Goal: Navigation & Orientation: Find specific page/section

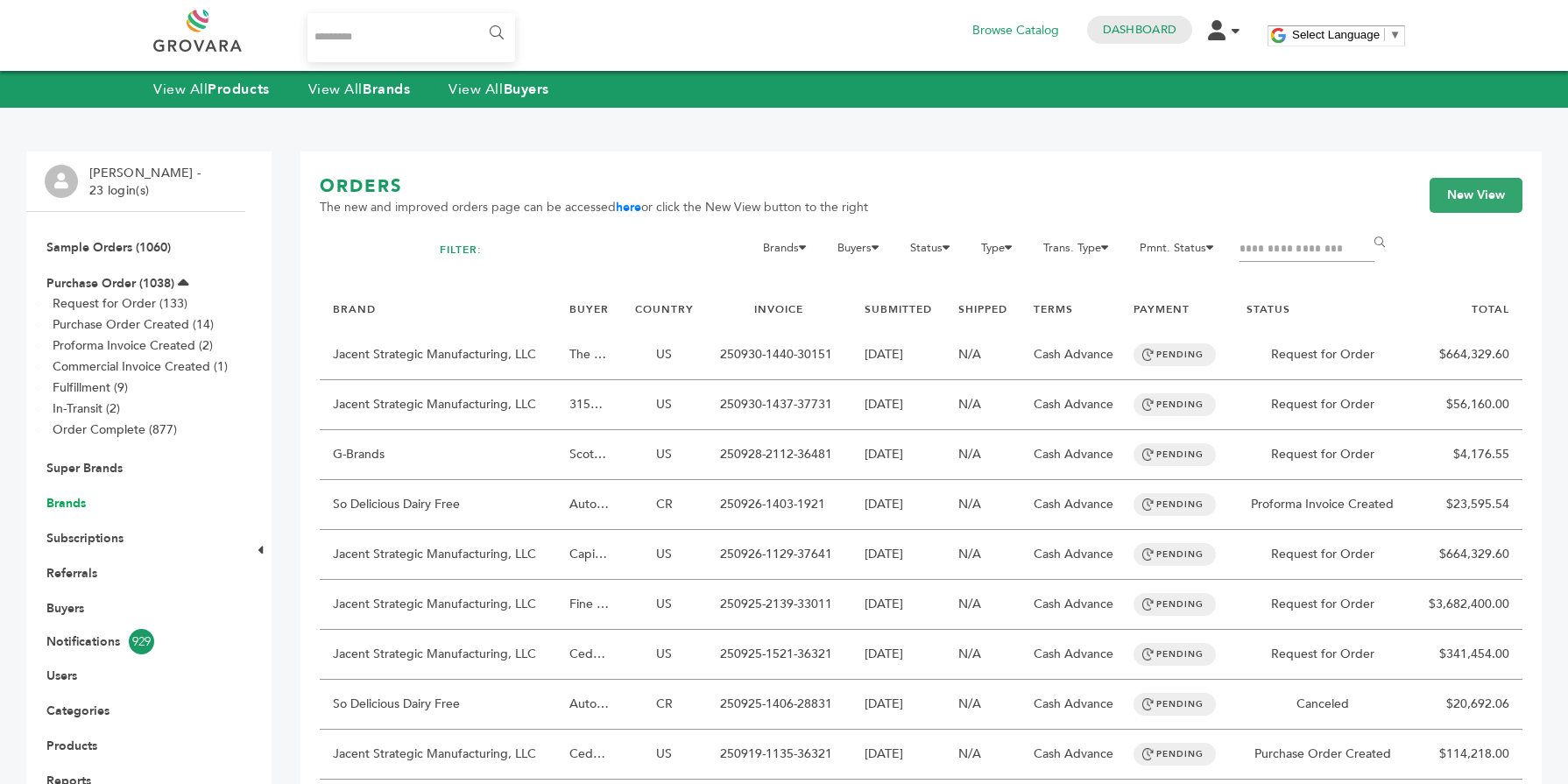
click at [79, 502] on link "Brands" at bounding box center [66, 503] width 39 height 17
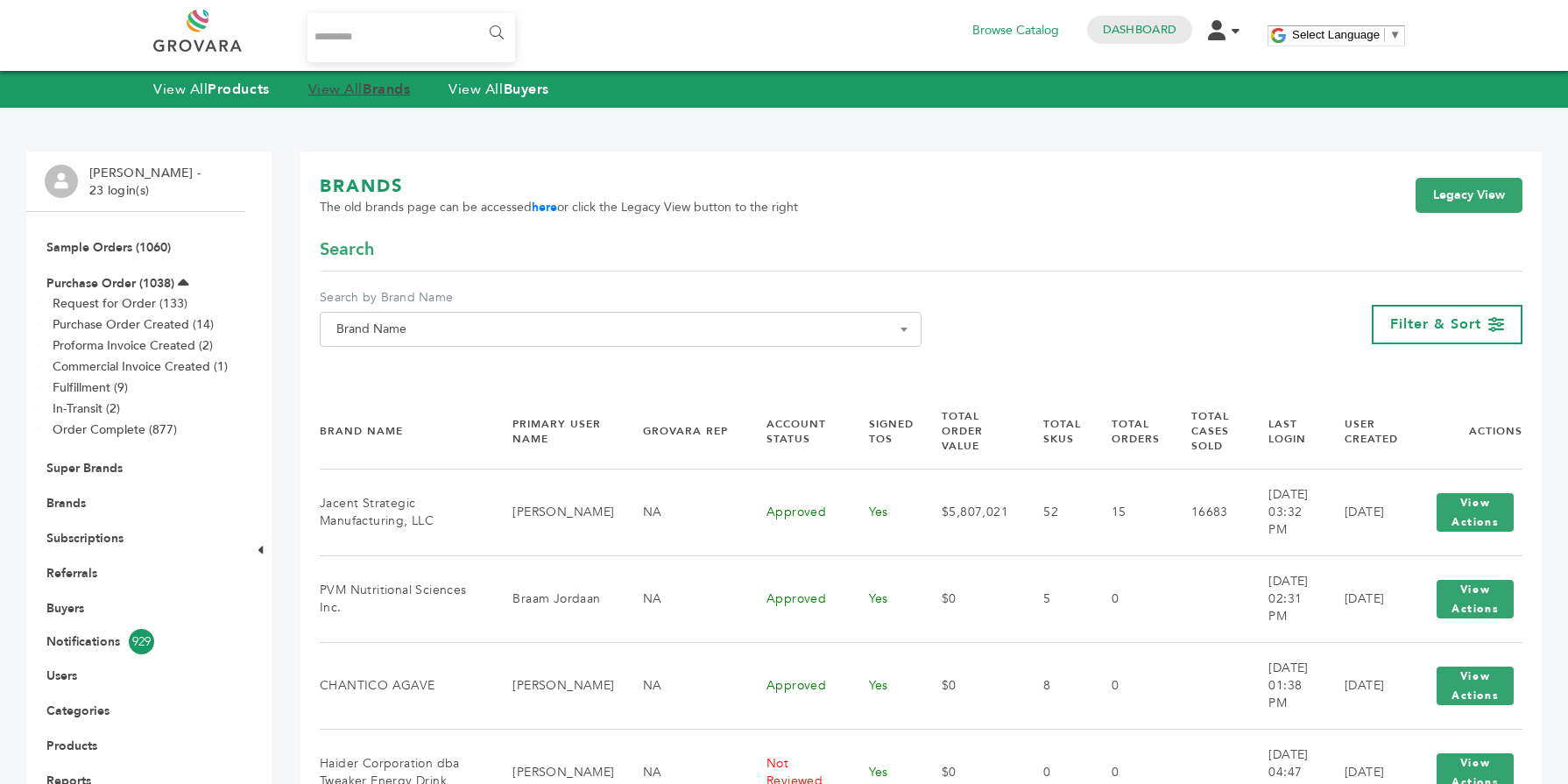
click at [358, 93] on link "View All Brands" at bounding box center [359, 90] width 102 height 19
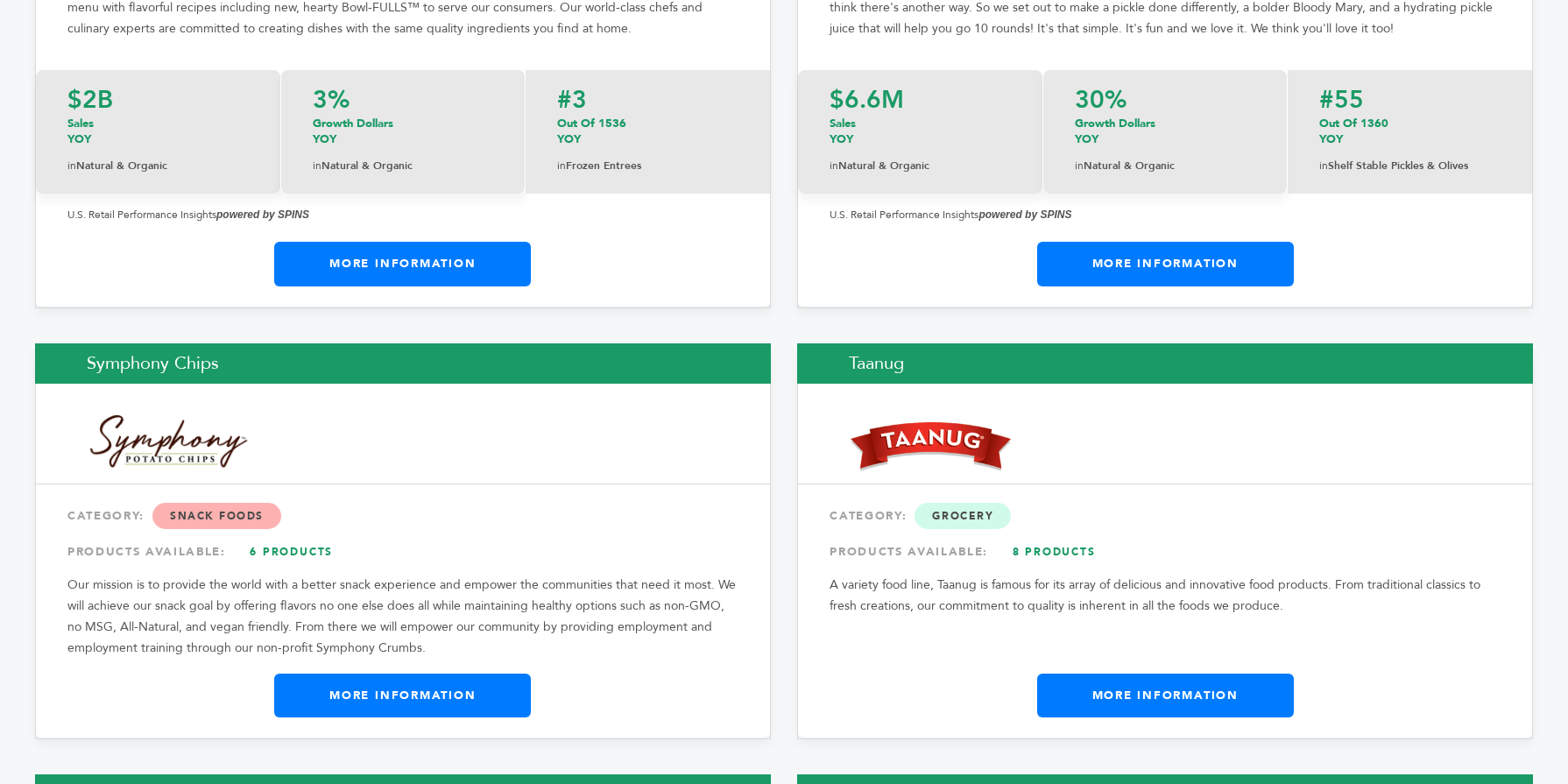
scroll to position [28453, 0]
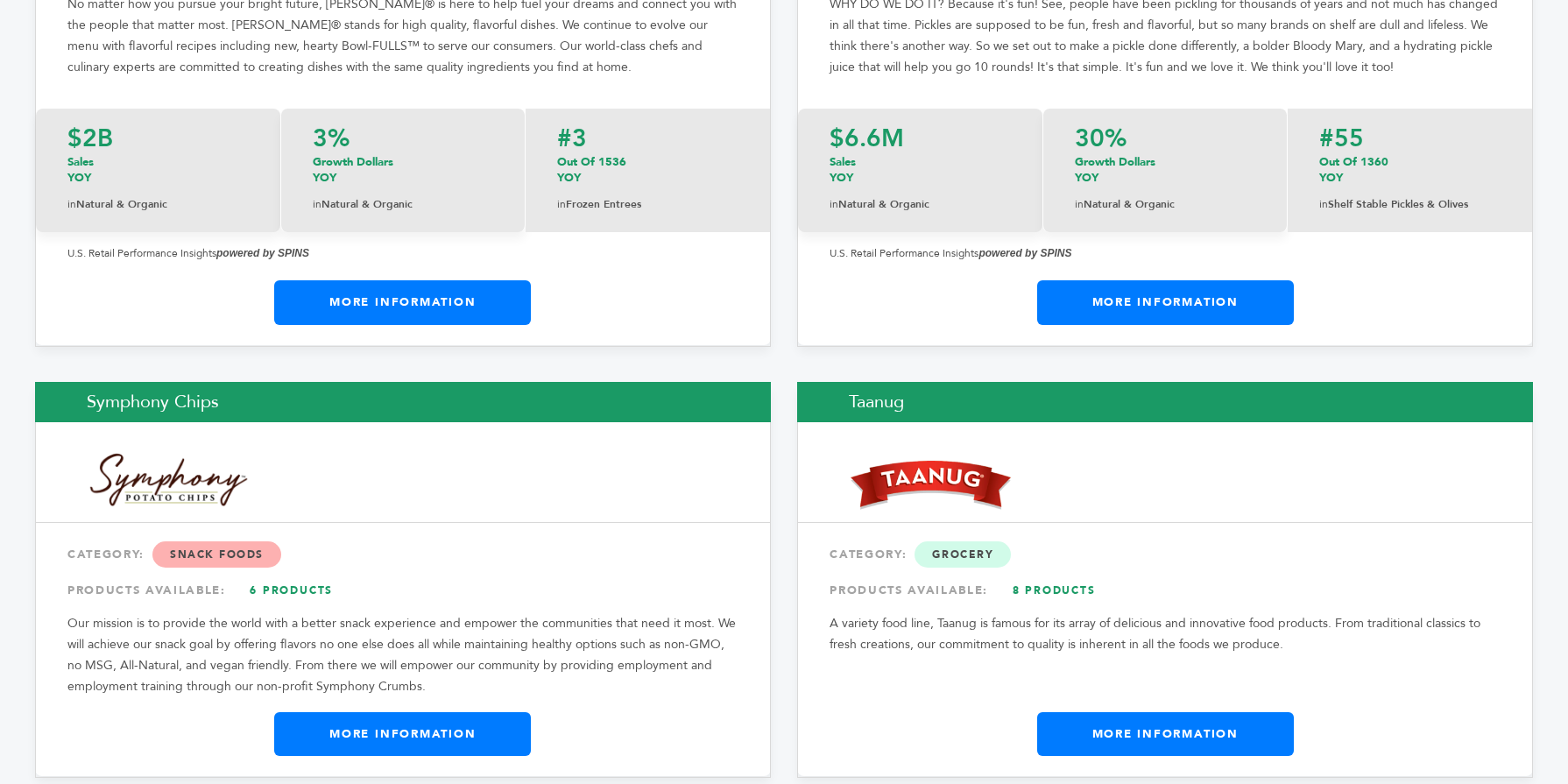
click at [467, 712] on link "More Information" at bounding box center [401, 733] width 256 height 44
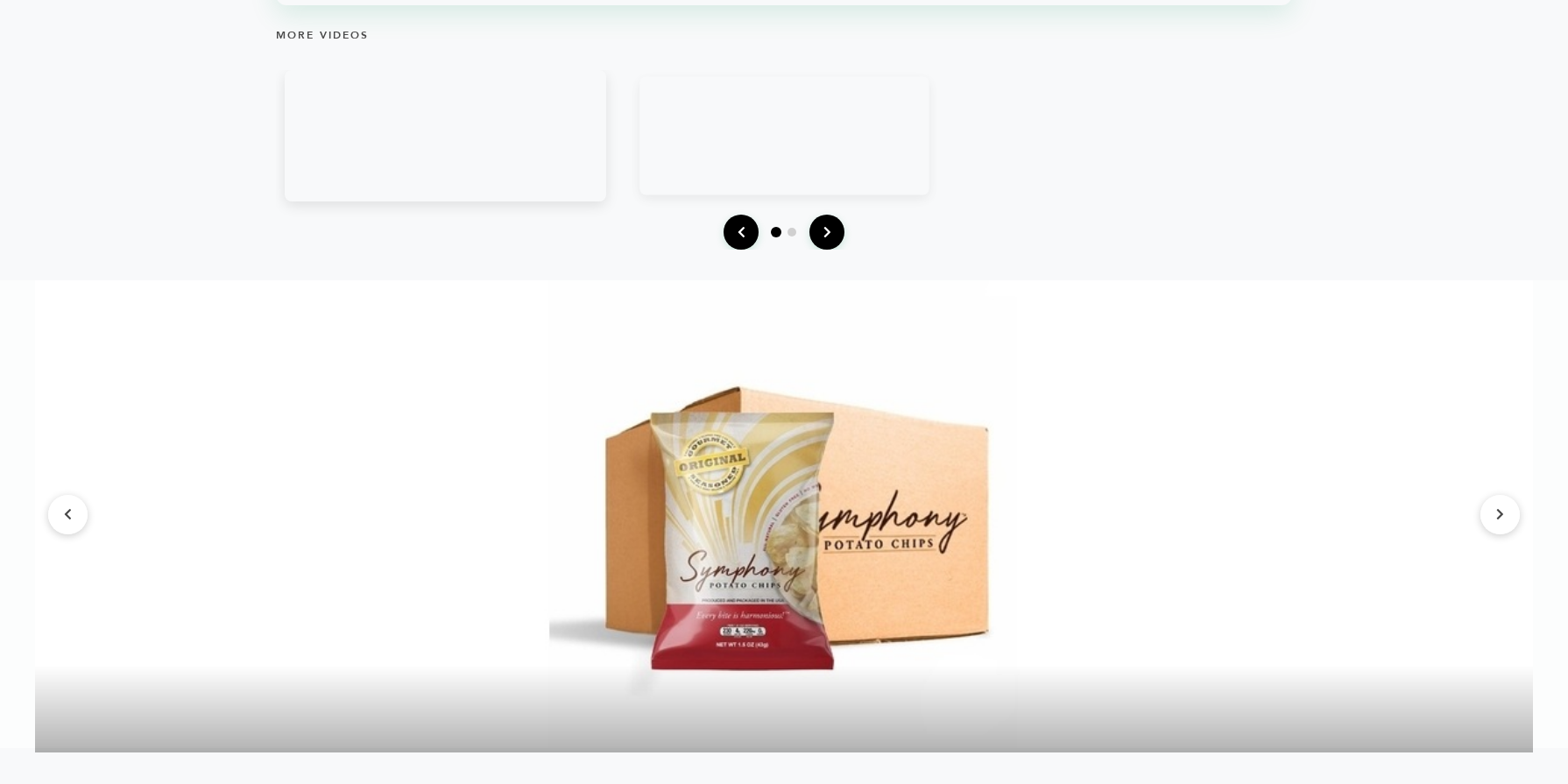
scroll to position [2328, 0]
click at [1484, 517] on button at bounding box center [1500, 513] width 39 height 39
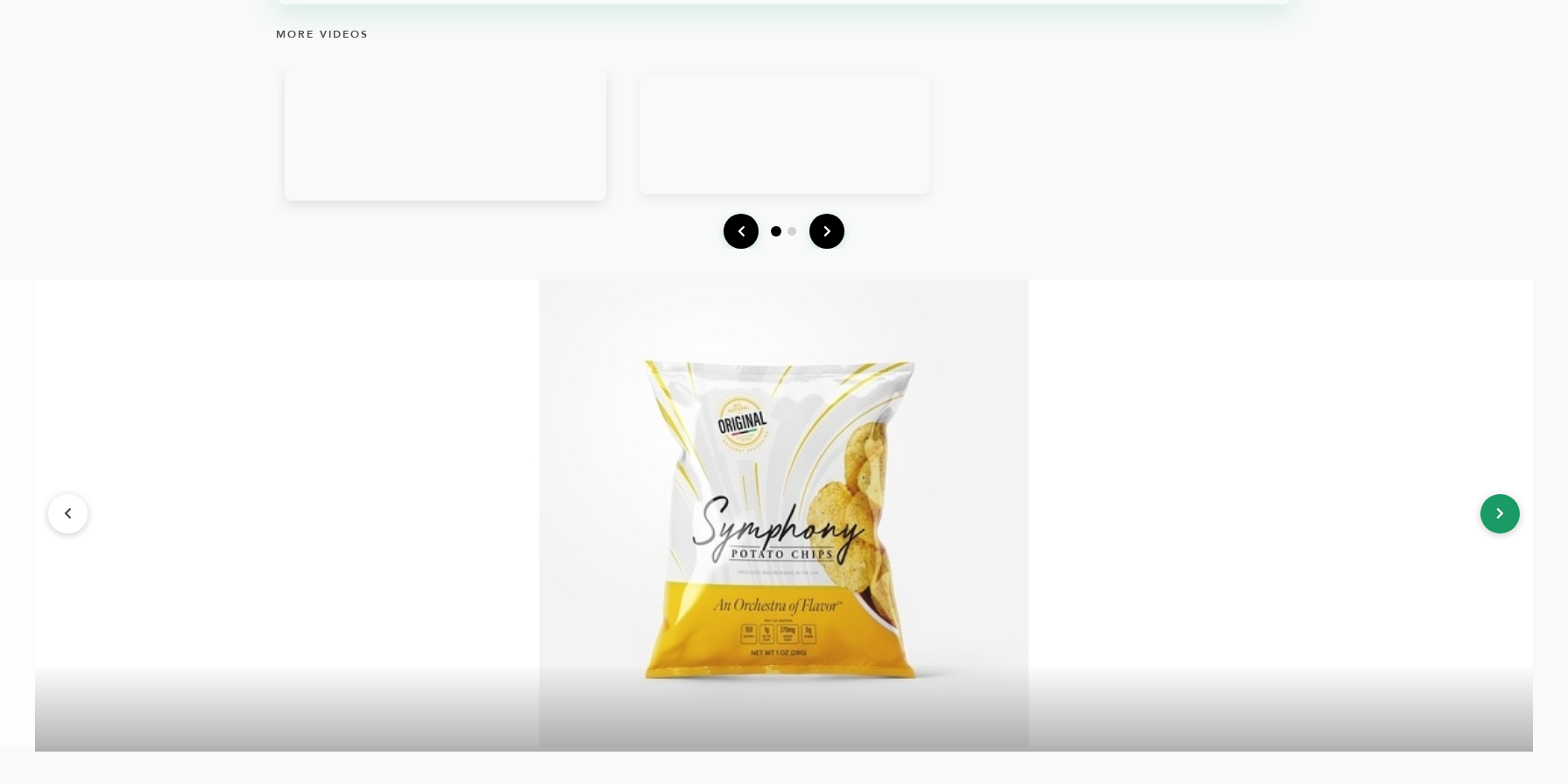
click at [1484, 517] on button at bounding box center [1500, 513] width 39 height 39
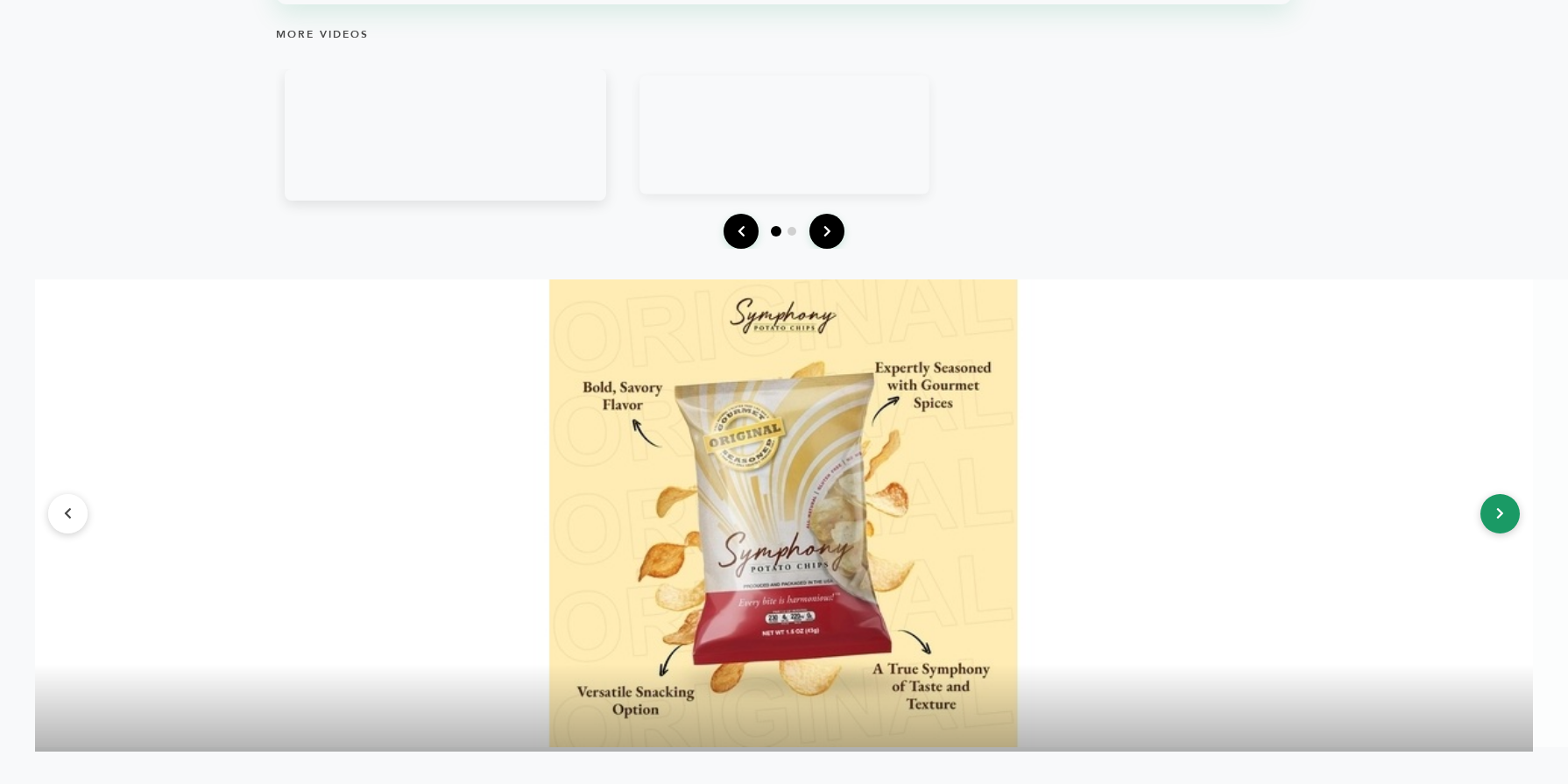
click at [1484, 517] on button at bounding box center [1500, 513] width 39 height 39
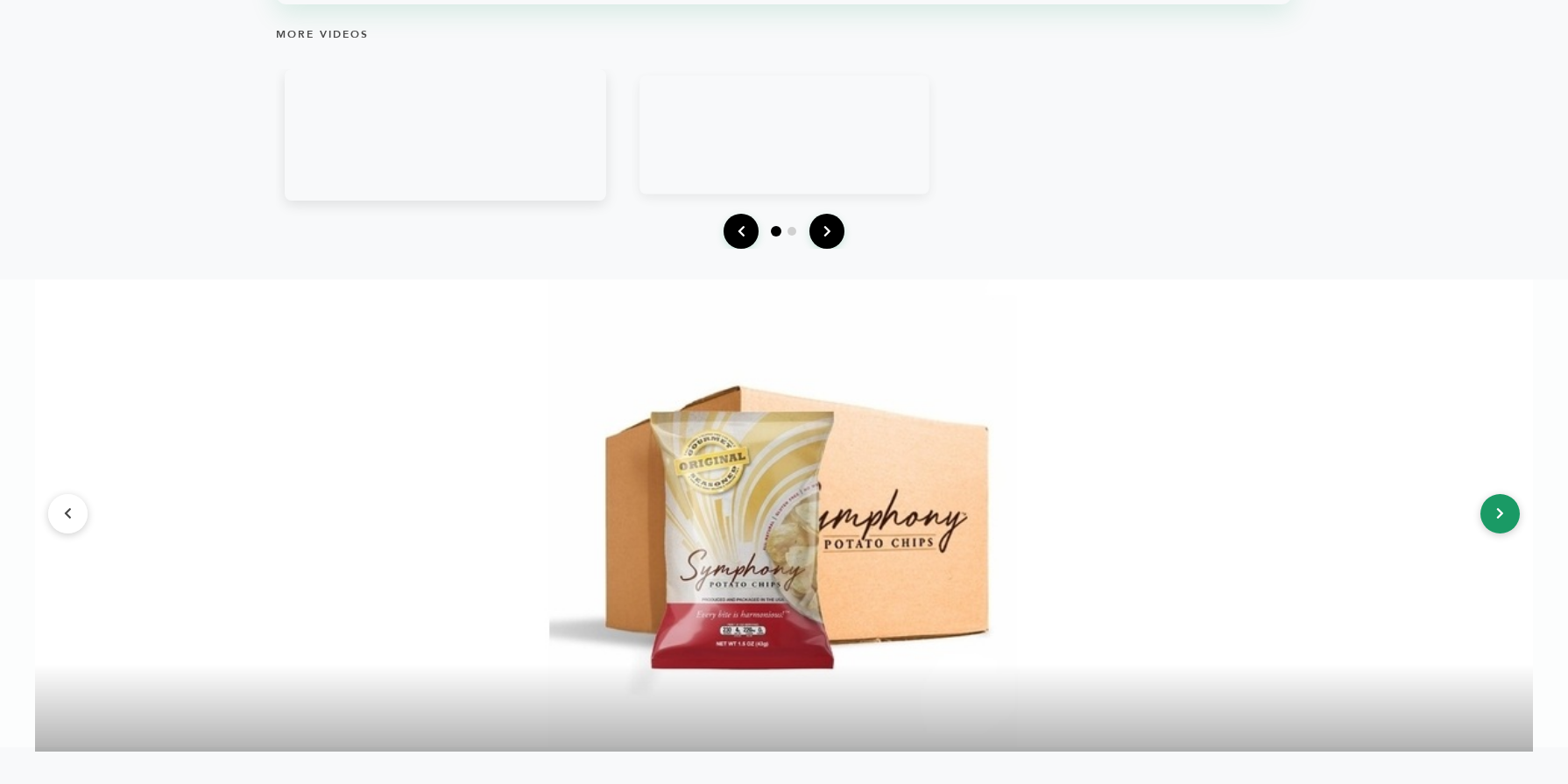
click at [1484, 517] on button at bounding box center [1500, 513] width 39 height 39
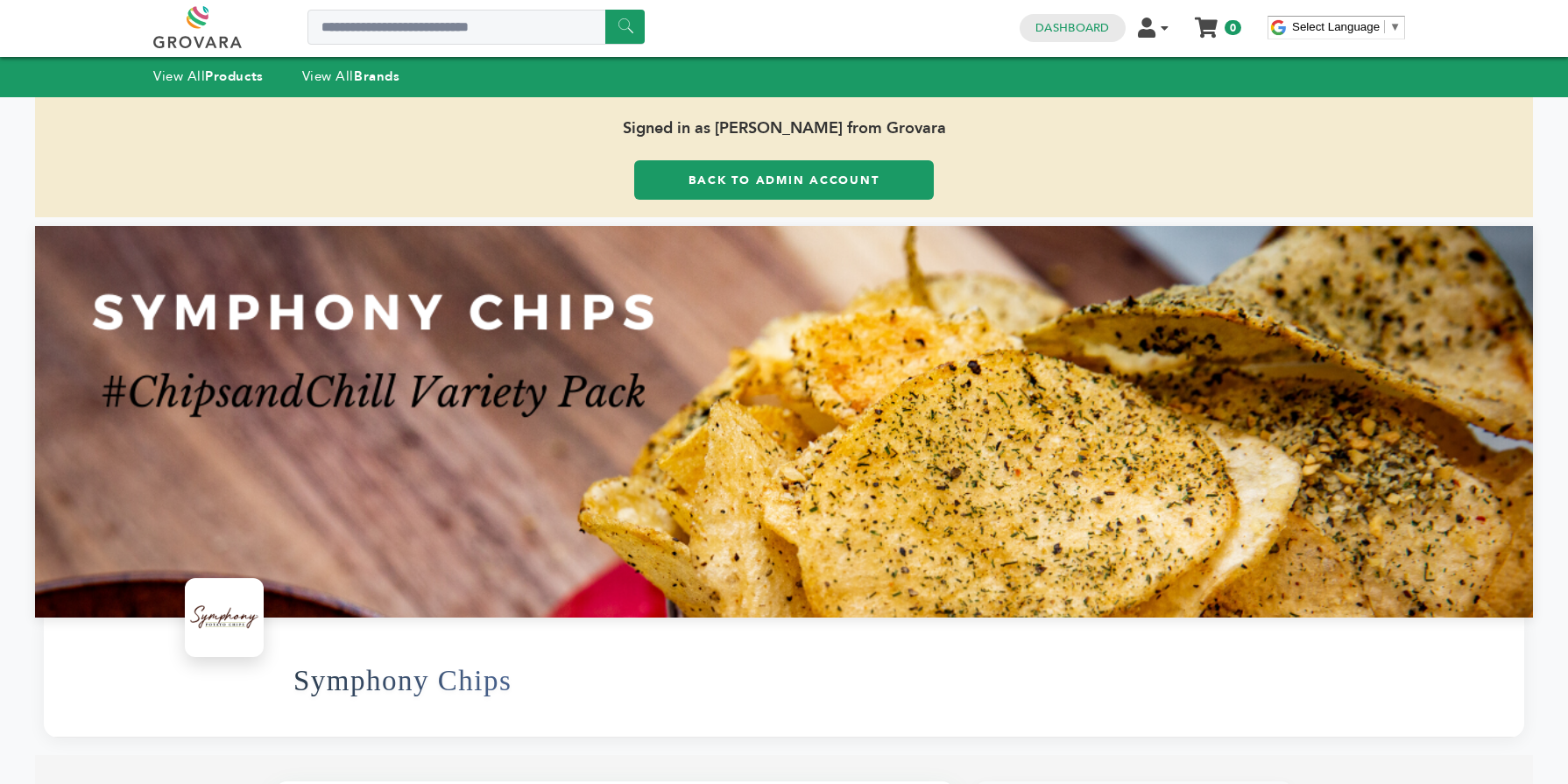
scroll to position [0, 0]
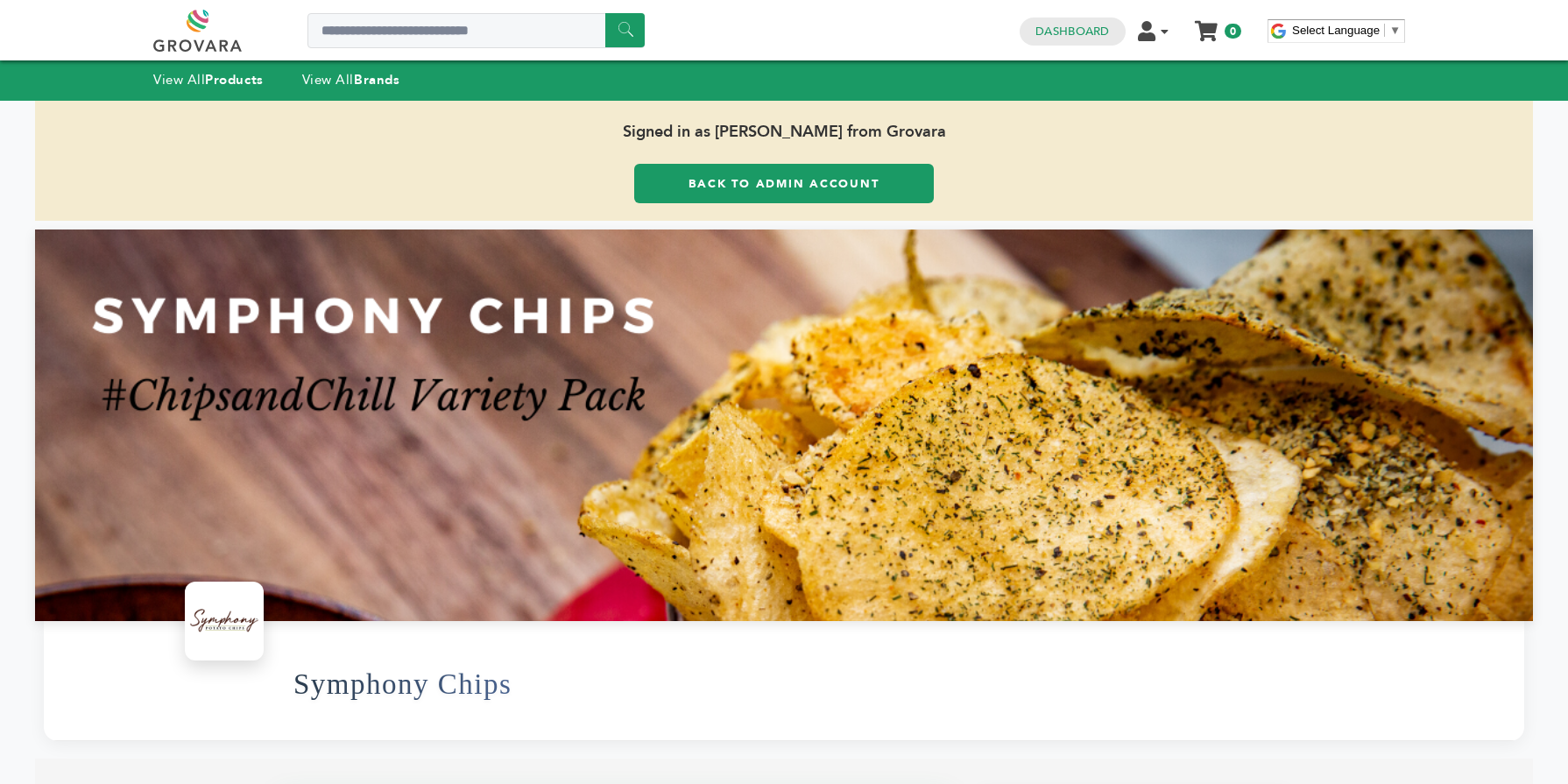
click at [777, 192] on link "Back to Admin Account" at bounding box center [784, 183] width 300 height 39
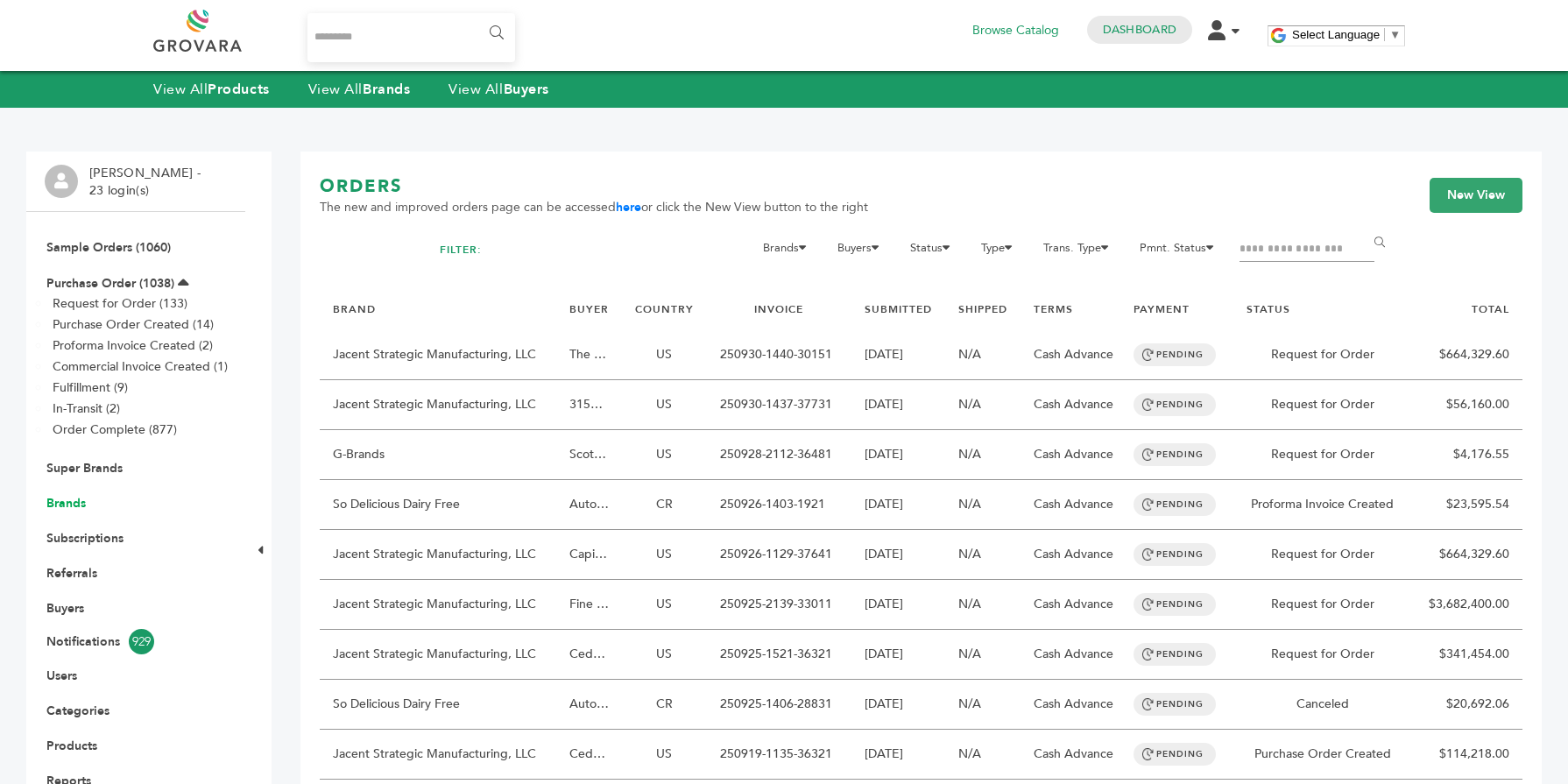
click at [83, 505] on link "Brands" at bounding box center [66, 503] width 39 height 17
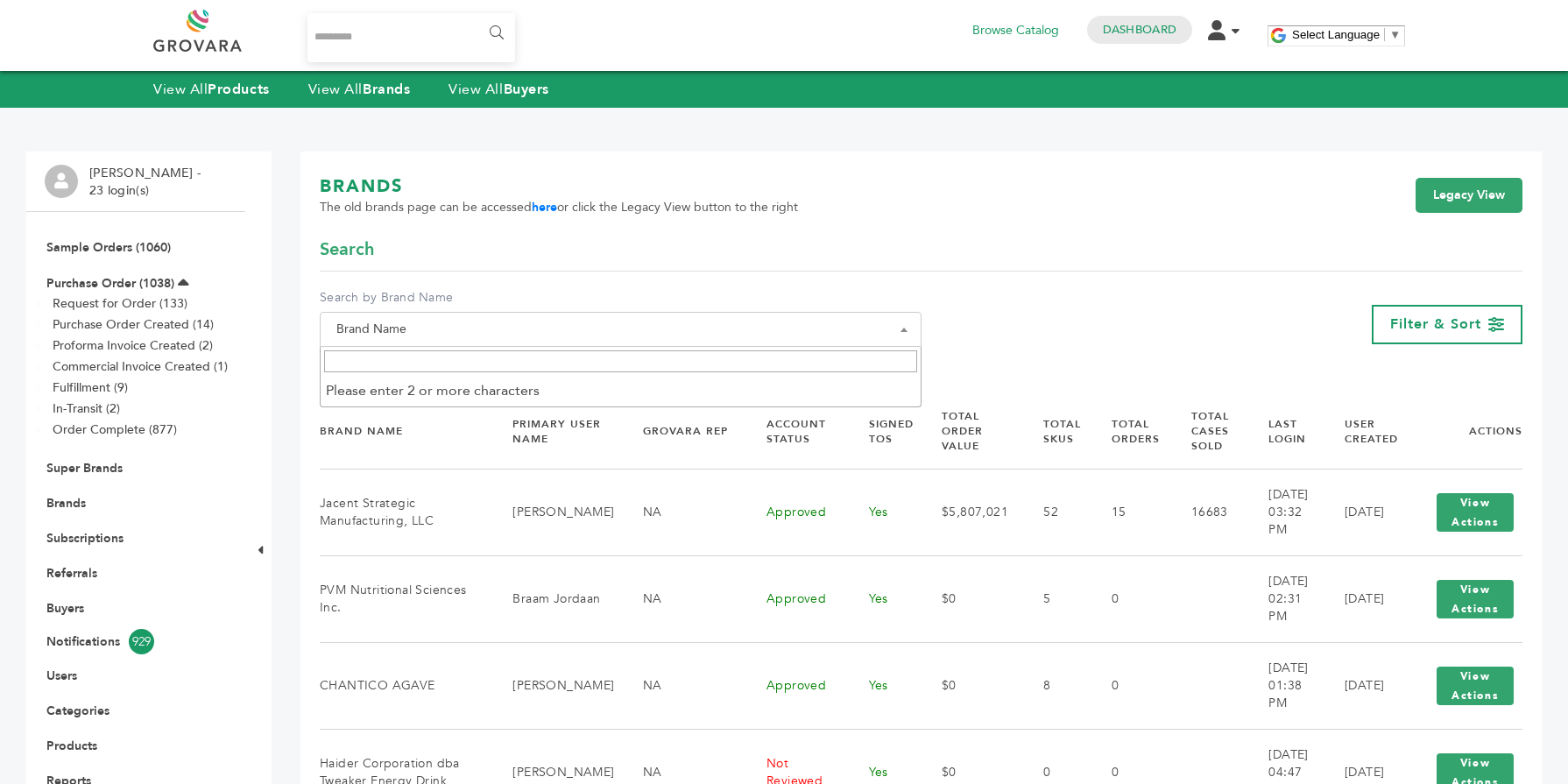
click at [511, 334] on span "Brand Name" at bounding box center [620, 329] width 582 height 24
click at [479, 366] on input "Search" at bounding box center [620, 361] width 593 height 21
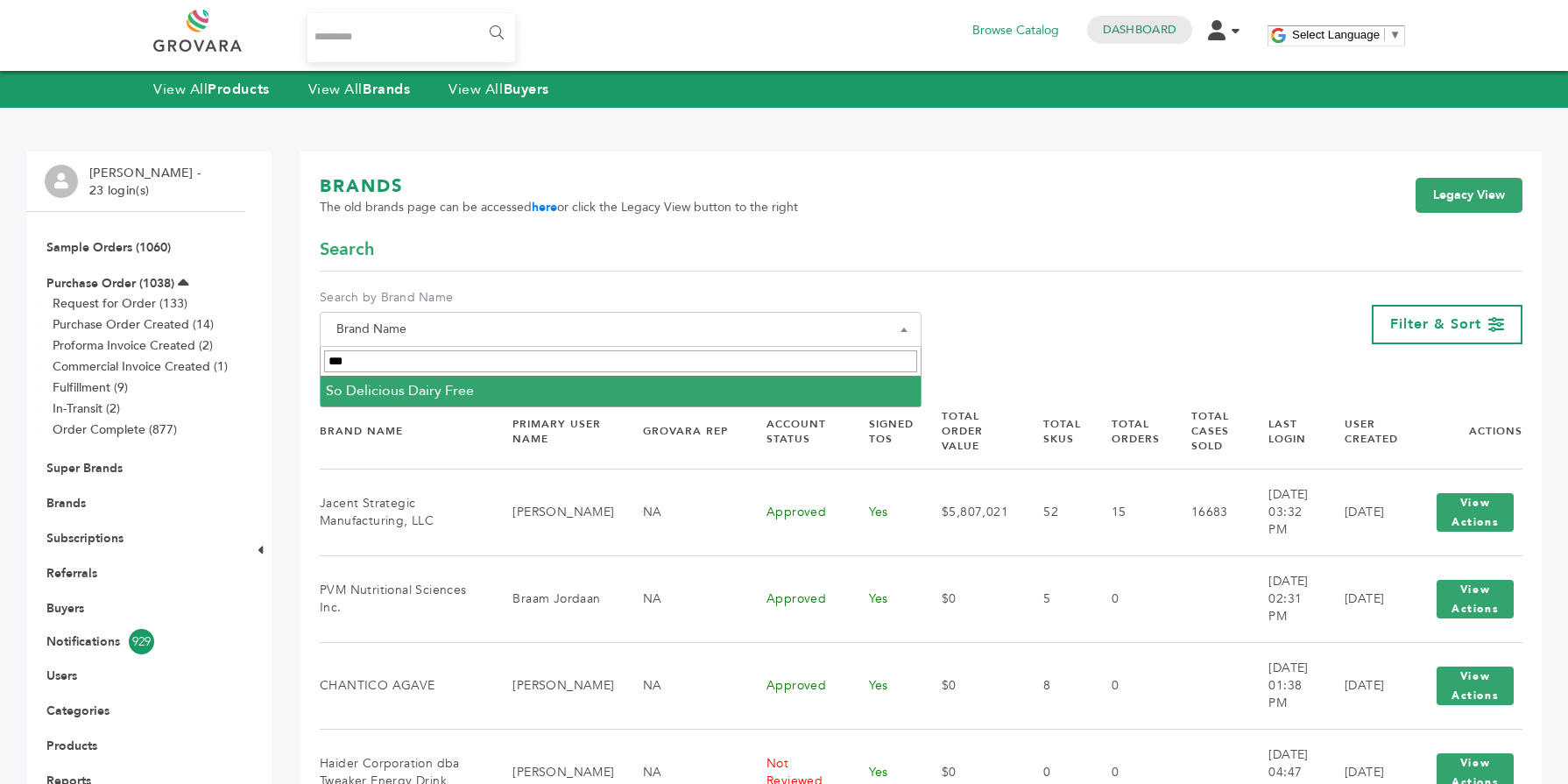
type input "**"
select select "**********"
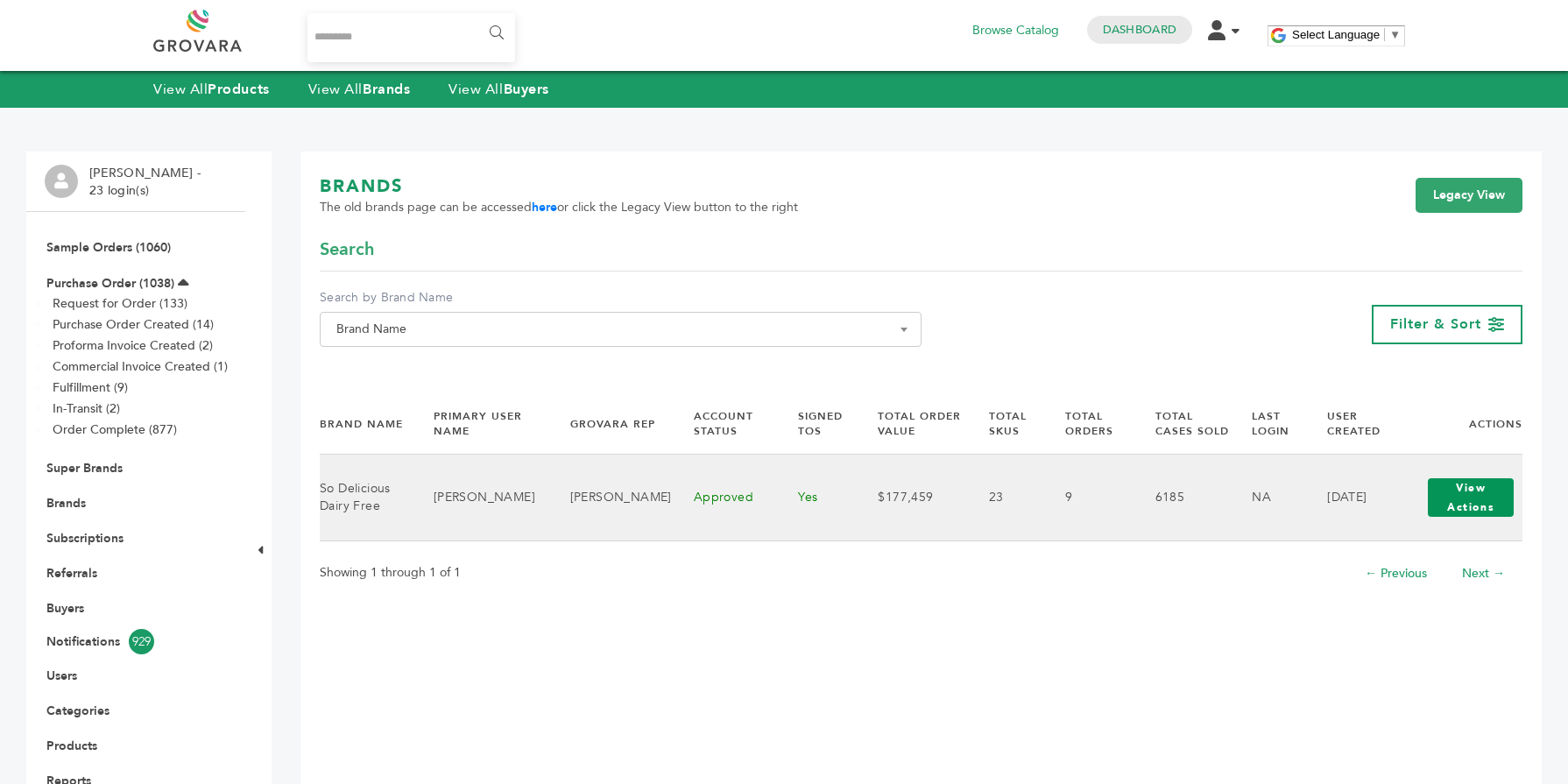
click at [1471, 505] on button "View Actions" at bounding box center [1471, 498] width 86 height 39
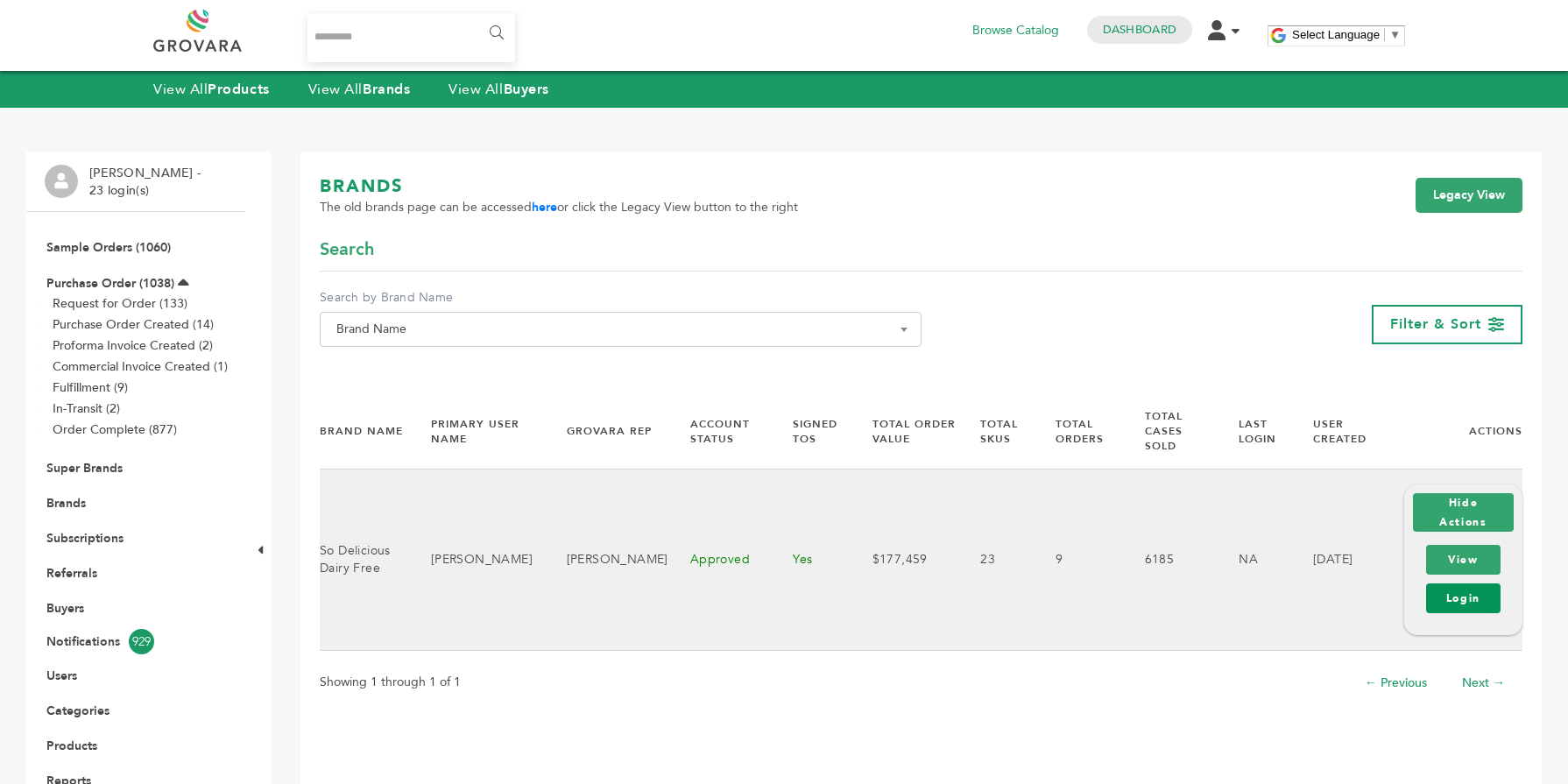
click at [1465, 583] on link "Login" at bounding box center [1463, 598] width 74 height 30
